Goal: Check status: Check status

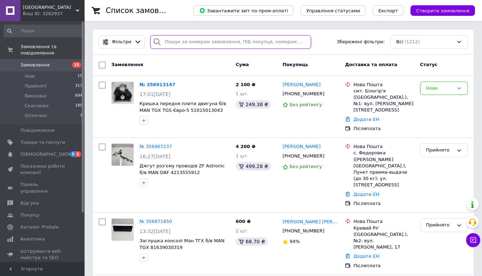
click at [179, 40] on input "search" at bounding box center [230, 42] width 161 height 14
paste input "353148973"
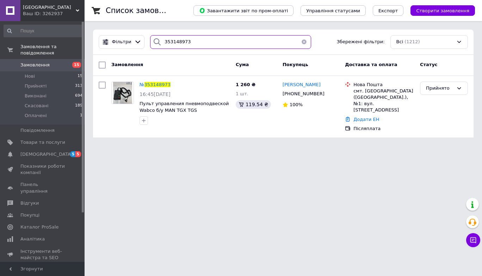
type input "353148973"
click at [220, 146] on html "РОЗБОРКА TIR CENTER Ваш ID: 3262937 Сайт РОЗБОРКА TIR CENTER Кабінет покупця Пе…" at bounding box center [241, 73] width 482 height 146
click at [50, 52] on span "Замовлення та повідомлення" at bounding box center [52, 50] width 64 height 13
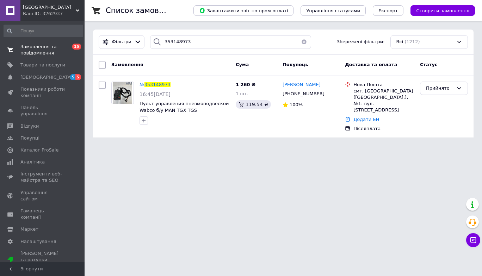
click at [50, 52] on span "Замовлення та повідомлення" at bounding box center [42, 50] width 45 height 13
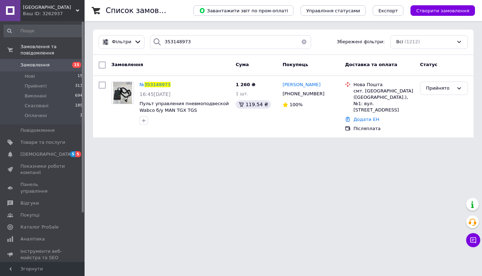
click at [50, 63] on span "Замовлення" at bounding box center [42, 65] width 45 height 6
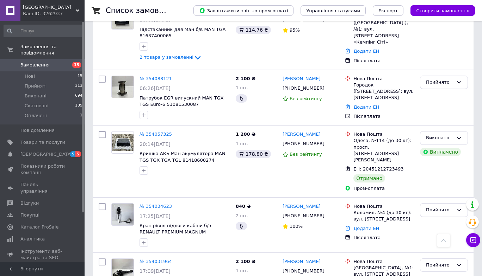
scroll to position [2873, 0]
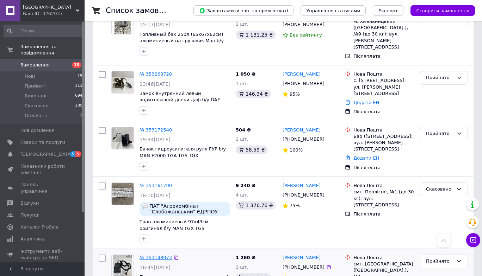
scroll to position [892, 0]
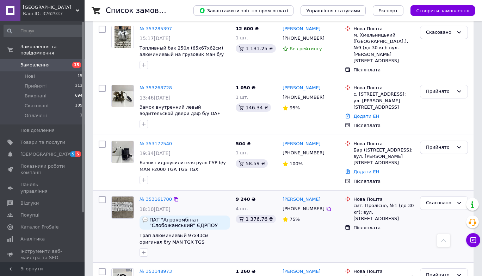
click at [102, 197] on input "checkbox" at bounding box center [102, 200] width 7 height 7
checkbox input "true"
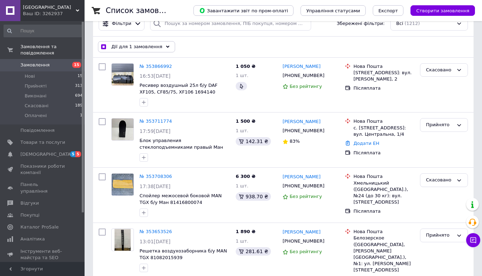
scroll to position [0, 0]
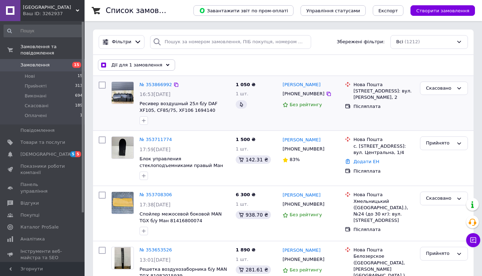
click at [99, 86] on input "checkbox" at bounding box center [102, 85] width 7 height 7
checkbox input "true"
click at [101, 141] on input "checkbox" at bounding box center [102, 140] width 7 height 7
checkbox input "true"
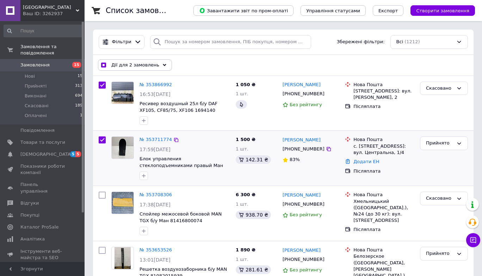
checkbox input "true"
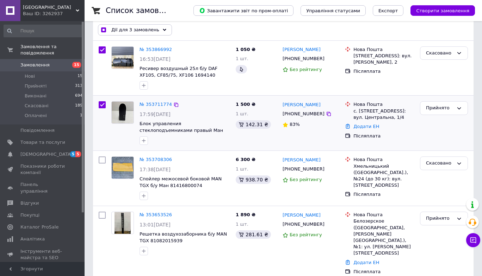
scroll to position [35, 0]
click at [101, 161] on input "checkbox" at bounding box center [102, 160] width 7 height 7
checkbox input "true"
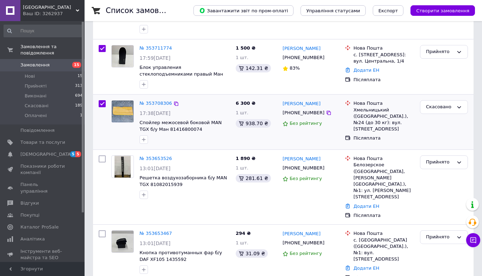
scroll to position [93, 0]
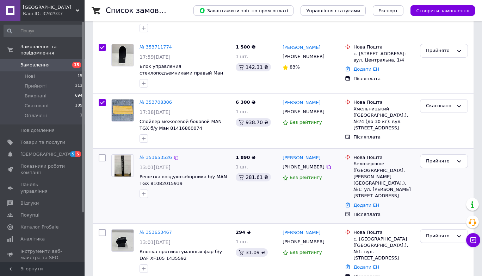
click at [102, 158] on input "checkbox" at bounding box center [102, 158] width 7 height 7
checkbox input "true"
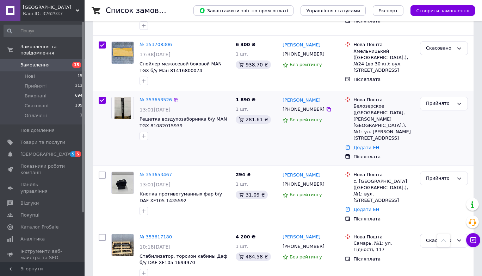
scroll to position [149, 0]
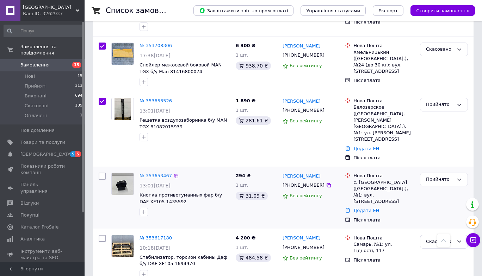
click at [102, 173] on input "checkbox" at bounding box center [102, 176] width 7 height 7
checkbox input "true"
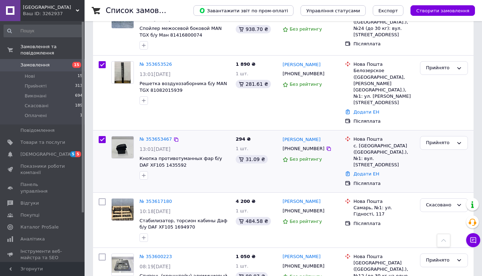
scroll to position [187, 0]
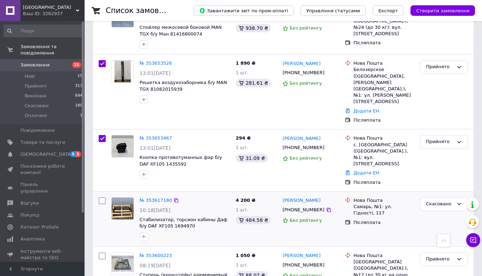
click at [100, 198] on input "checkbox" at bounding box center [102, 201] width 7 height 7
checkbox input "true"
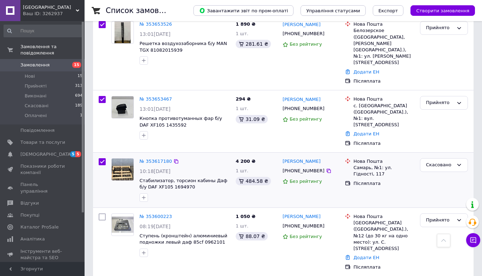
scroll to position [227, 0]
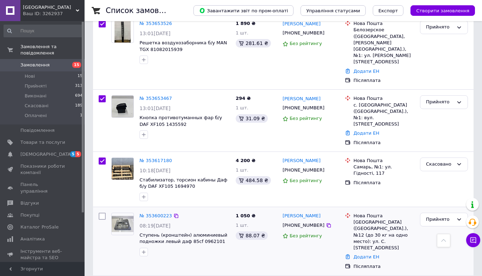
click at [102, 213] on input "checkbox" at bounding box center [102, 216] width 7 height 7
checkbox input "true"
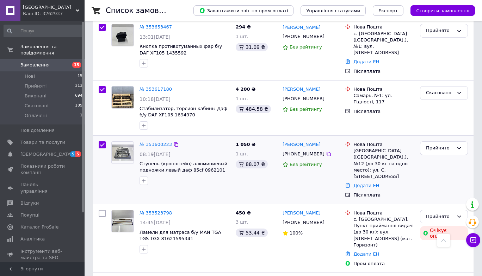
scroll to position [308, 0]
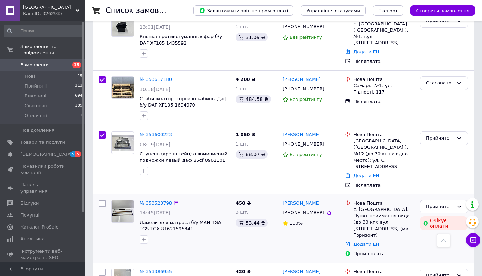
click at [102, 200] on input "checkbox" at bounding box center [102, 203] width 7 height 7
checkbox input "true"
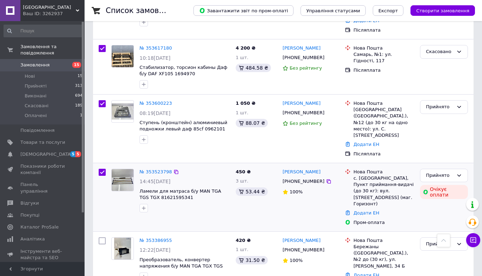
scroll to position [350, 0]
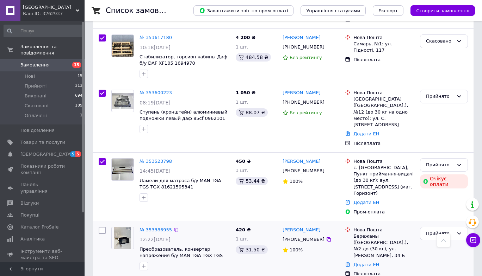
click at [102, 227] on input "checkbox" at bounding box center [102, 230] width 7 height 7
checkbox input "true"
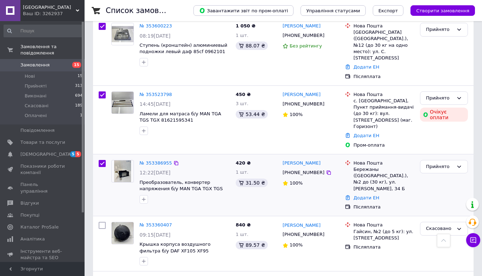
scroll to position [423, 0]
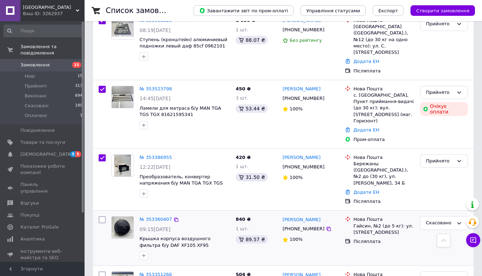
click at [103, 217] on input "checkbox" at bounding box center [102, 220] width 7 height 7
checkbox input "true"
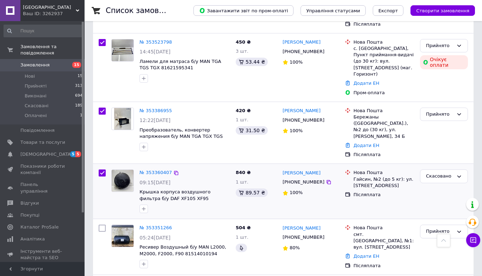
scroll to position [481, 0]
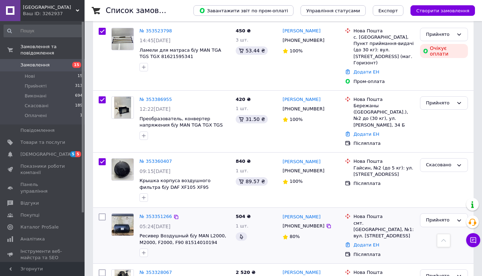
click at [103, 214] on input "checkbox" at bounding box center [102, 217] width 7 height 7
checkbox input "true"
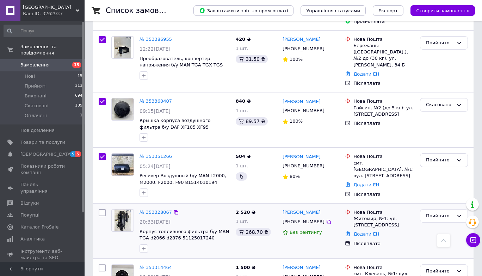
click at [103, 210] on input "checkbox" at bounding box center [102, 213] width 7 height 7
checkbox input "true"
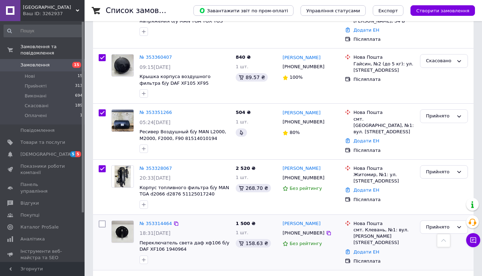
click at [103, 221] on input "checkbox" at bounding box center [102, 224] width 7 height 7
checkbox input "true"
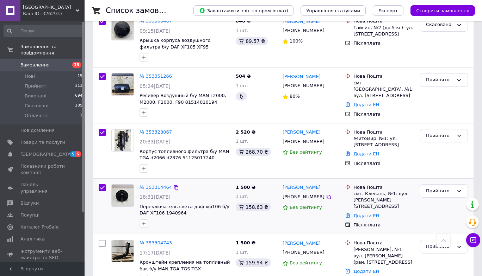
scroll to position [630, 0]
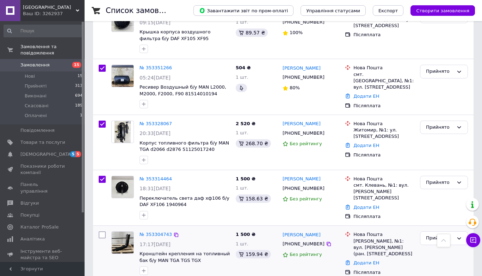
click at [102, 232] on input "checkbox" at bounding box center [102, 235] width 7 height 7
checkbox input "true"
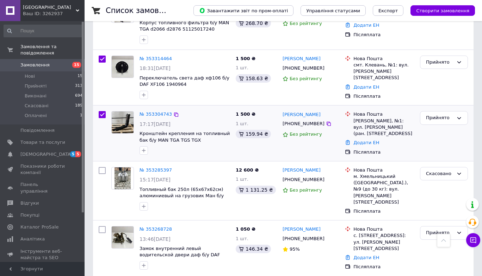
scroll to position [752, 0]
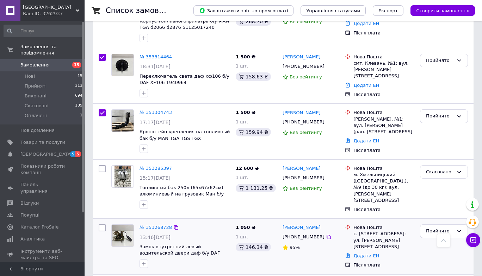
click at [102, 225] on input "checkbox" at bounding box center [102, 228] width 7 height 7
checkbox input "true"
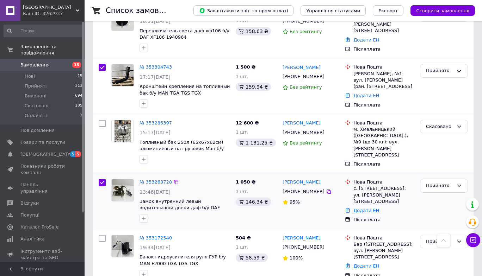
scroll to position [797, 0]
click at [101, 235] on input "checkbox" at bounding box center [102, 238] width 7 height 7
checkbox input "true"
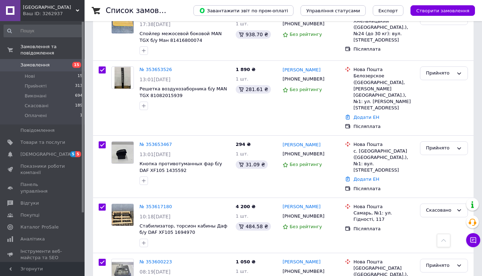
scroll to position [0, 0]
